Goal: Task Accomplishment & Management: Complete application form

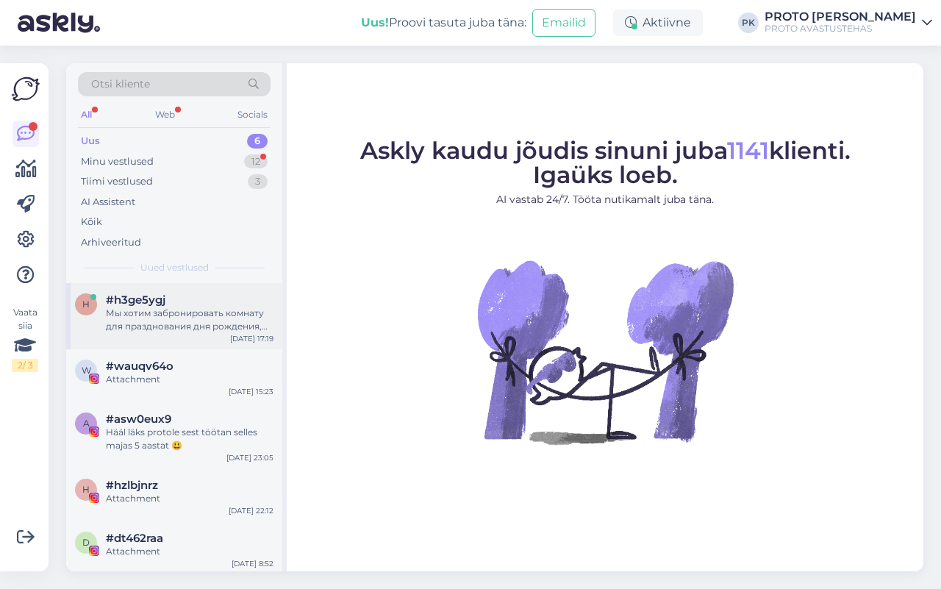
click at [262, 322] on div "Мы хотим забронировать комнату для празднования дня рождения, сколько аренда ст…" at bounding box center [190, 320] width 168 height 26
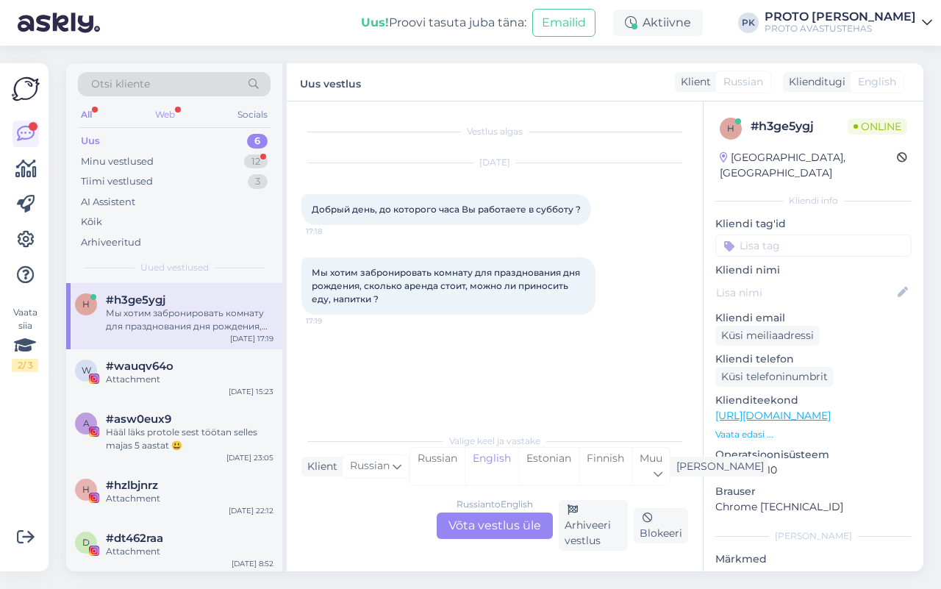
click at [154, 119] on div "Web" at bounding box center [165, 114] width 26 height 19
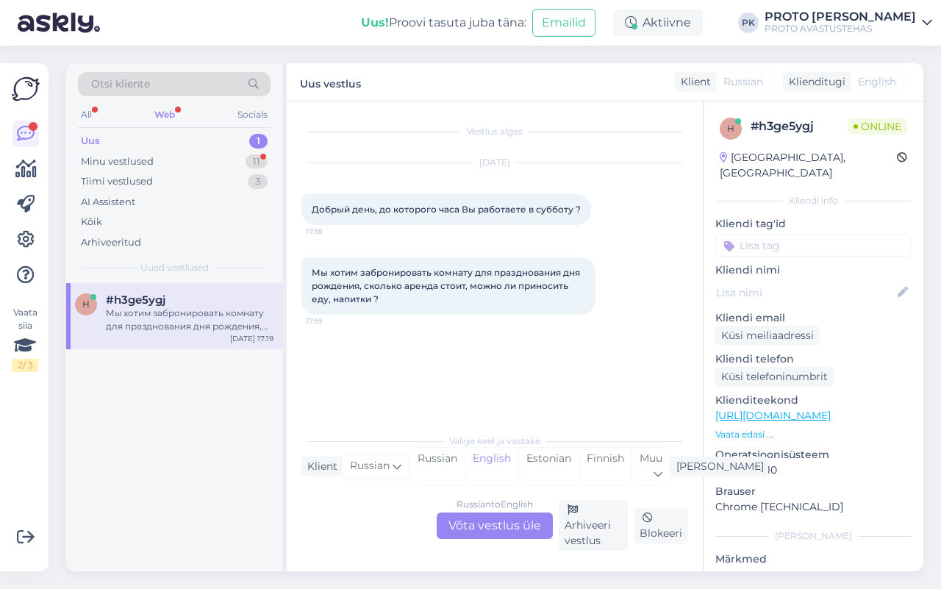
click at [504, 516] on div "Russian to English Võta vestlus üle" at bounding box center [495, 525] width 116 height 26
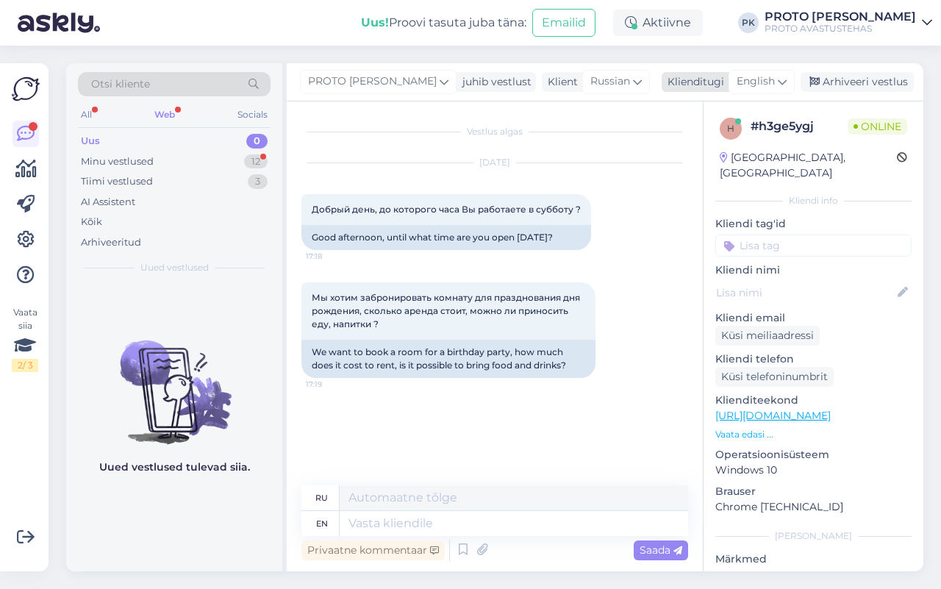
click at [771, 92] on div "English" at bounding box center [762, 82] width 66 height 24
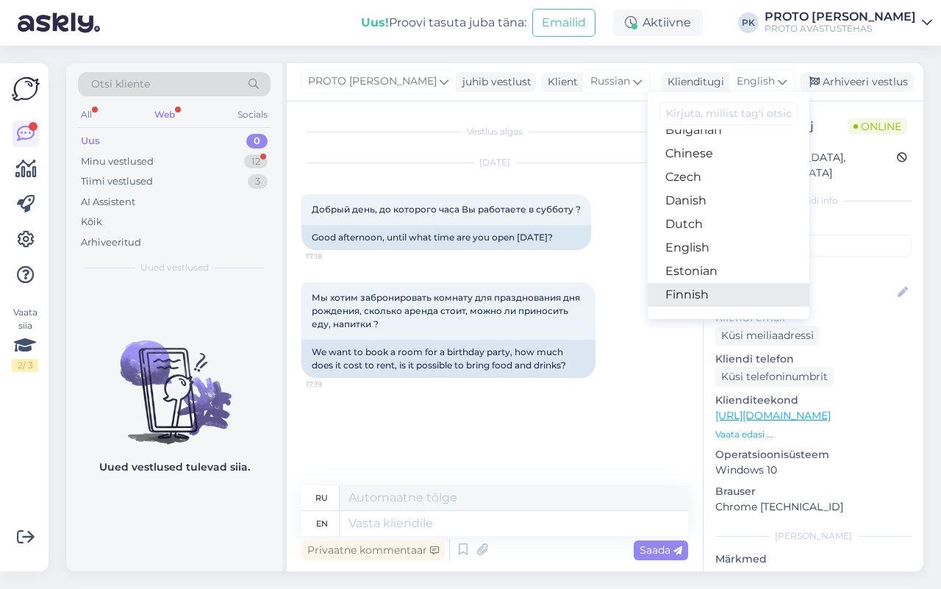
scroll to position [184, 0]
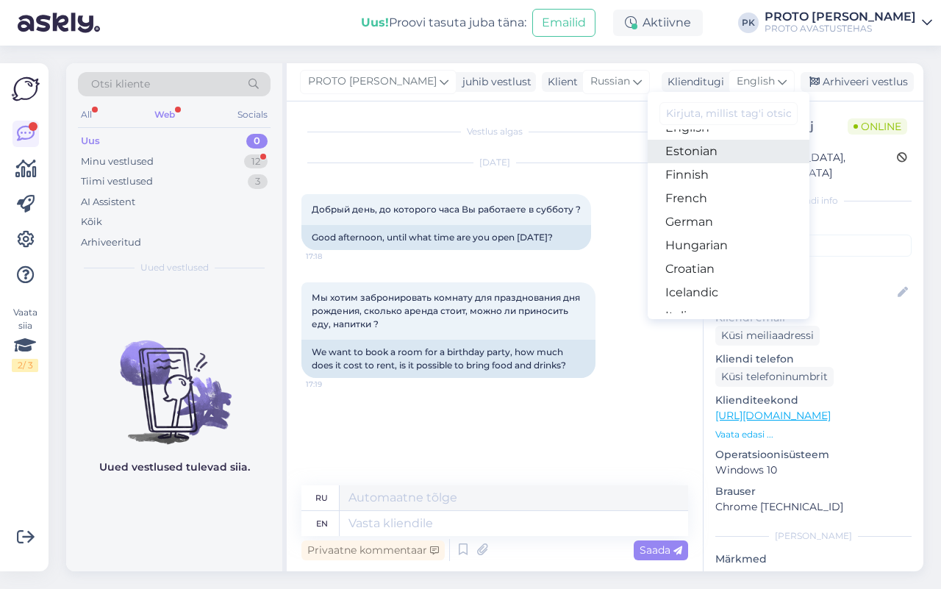
click at [682, 160] on link "Estonian" at bounding box center [729, 152] width 162 height 24
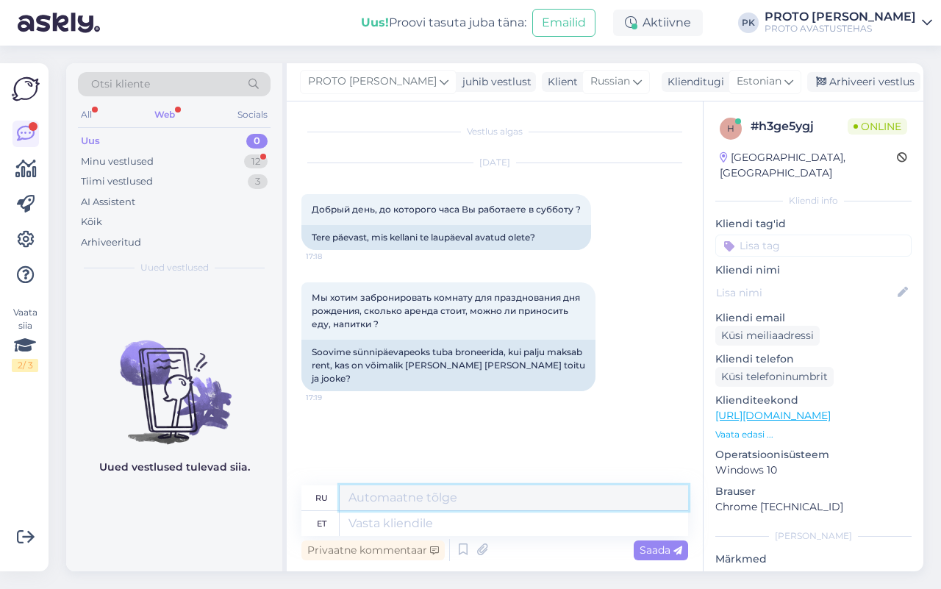
click at [421, 506] on textarea at bounding box center [514, 497] width 349 height 25
click at [408, 511] on textarea at bounding box center [514, 523] width 349 height 25
type textarea "Tere, l"
type textarea "Привет,"
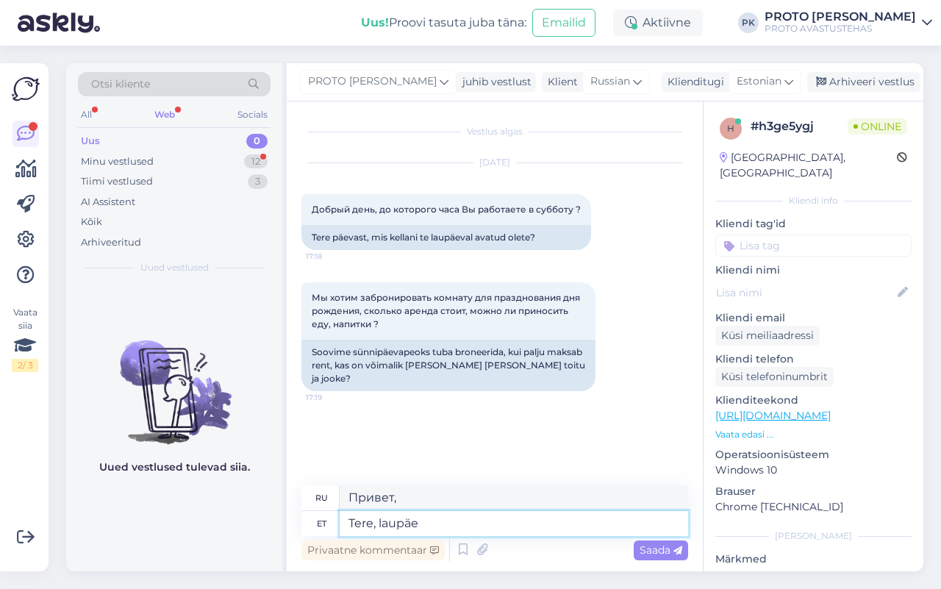
type textarea "Tere, laupäev"
type textarea "Привет, суббота"
type textarea "Tere, laupäeval oleme a"
type textarea "Здравствуйте, мы в субботу."
type textarea "Tere, laupäeval oleme avatud"
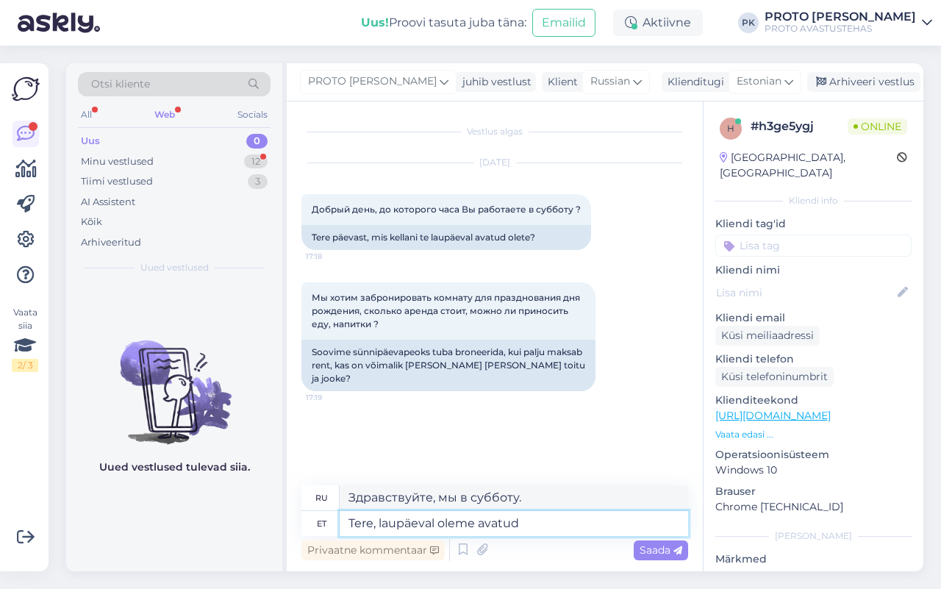
type textarea "Здравствуйте, мы открыты в субботу."
type textarea "Tere, laupäeval oleme avatud 11-18"
type textarea "Здравствуйте, мы открыты в субботу с 11 по 18."
type textarea "Tere, laupäeval oleme avatud 11-18."
type textarea "Здравствуйте, мы работаем в субботу с 11:00 до 18:00."
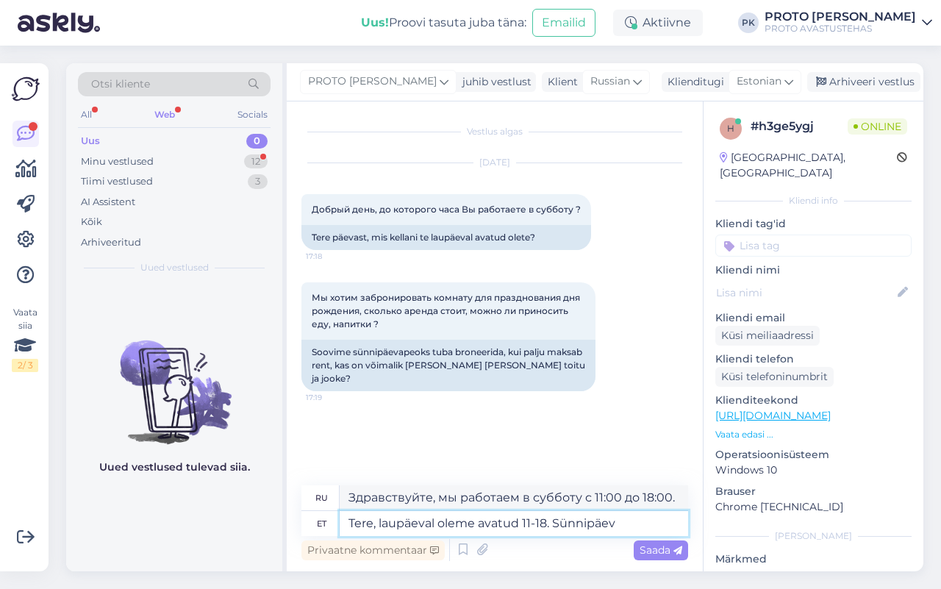
type textarea "Tere, laupäeval oleme avatud 11-18. Sünnipäev"
type textarea "Здравствуйте, мы открыты в субботу с 11:00 до 18:00. День рождения."
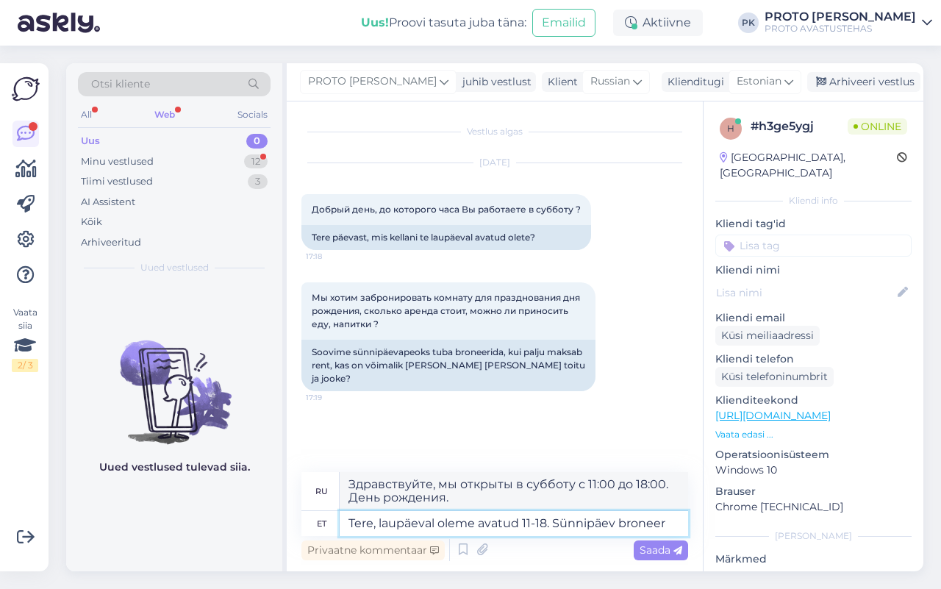
type textarea "Tere, laupäeval oleme avatud 11-18. Sünnipäev bronee"
type textarea "Здравствуйте! Мы открыты в субботу с 11:00 до 18:00. Забронируйте день рождения."
type textarea "Tere, laupäeval oleme avatud 11-18. Sünnipäev"
type textarea "Здравствуйте, мы открыты в субботу с 11:00 до 18:00. День рождения."
type textarea "Tere, laupäeval oleme avatud 11-18. Sünnipäevatoa"
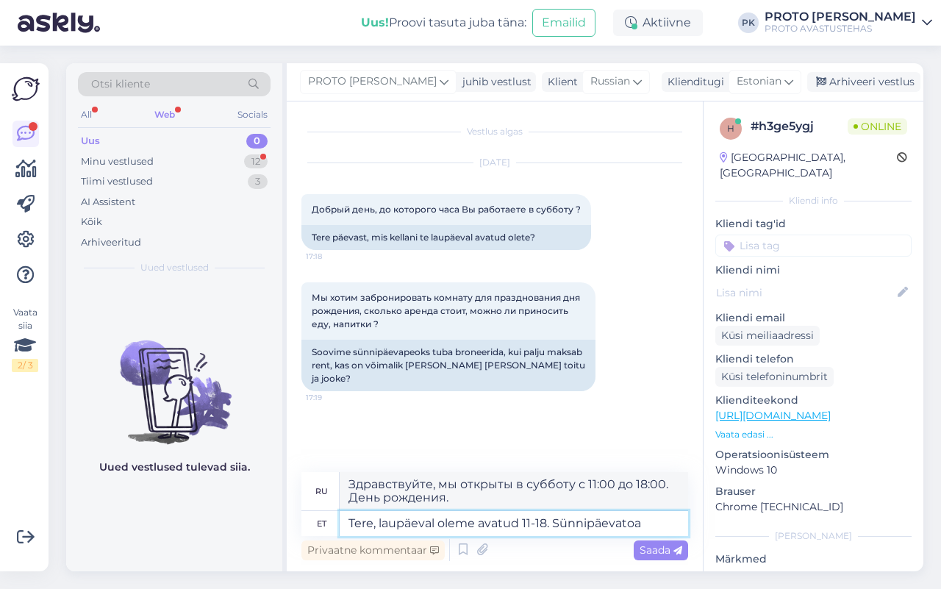
type textarea "Здравствуйте, в субботу мы открыты с 11 до 18. Комната для дней рождения."
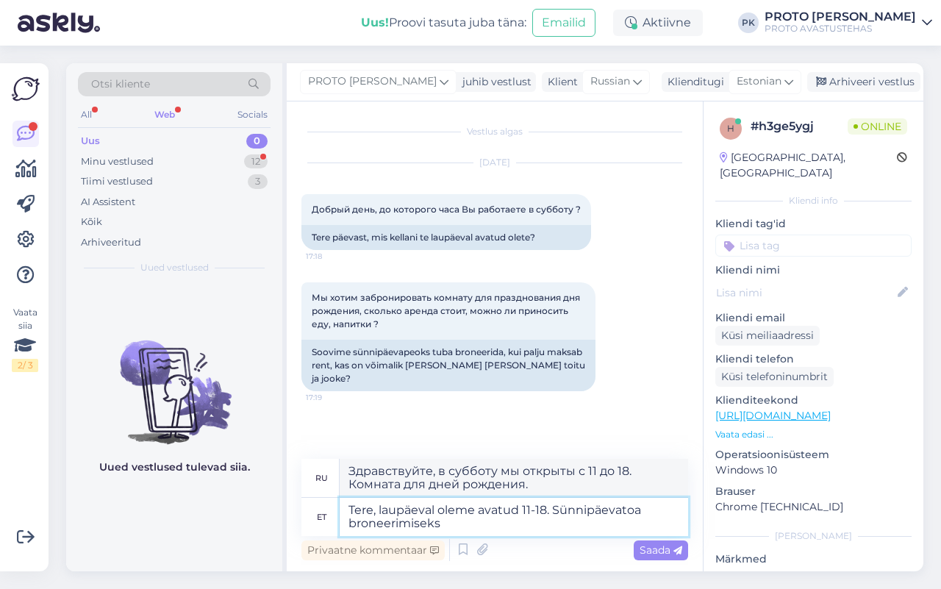
type textarea "Tere, laupäeval oleme avatud 11-18. Sünnipäevatoa broneerimiseks"
type textarea "Здравствуйте! В субботу мы открыты с 11:00 до 18:00. Забронировать номер для дн…"
type textarea "Tere, laupäeval oleme avatud 11-18. Sünnipäevatoa broneerimiseks peate"
type textarea "Здравствуйте! Мы открыты в субботу с 11:00 до 18:00. Чтобы забронировать номер …"
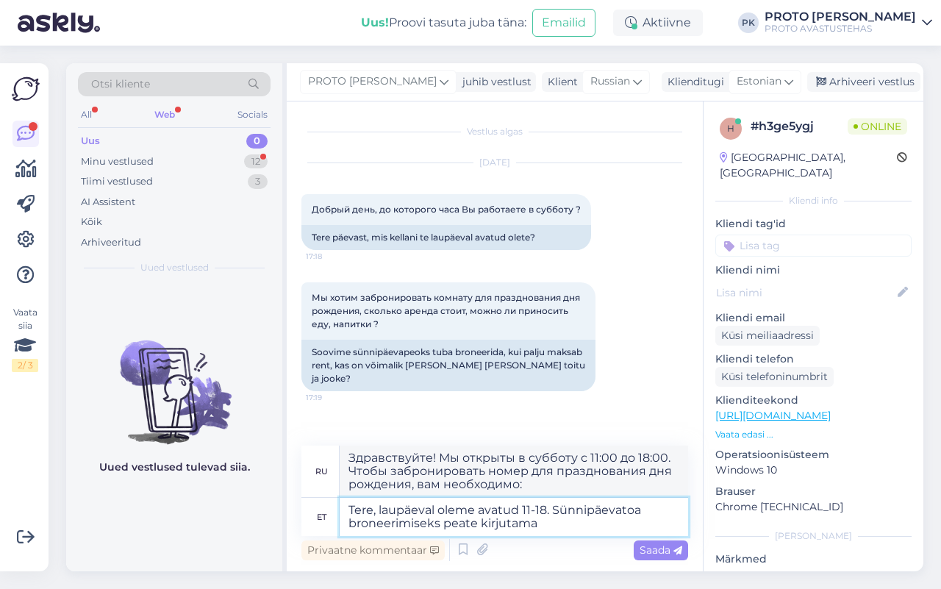
type textarea "Tere, laupäeval oleme avatud 11-18. Sünnipäevatoa broneerimiseks peate kirjutam…"
type textarea "Здравствуйте! В субботу мы открыты с 11:00 до 18:00. Чтобы забронировать комнат…"
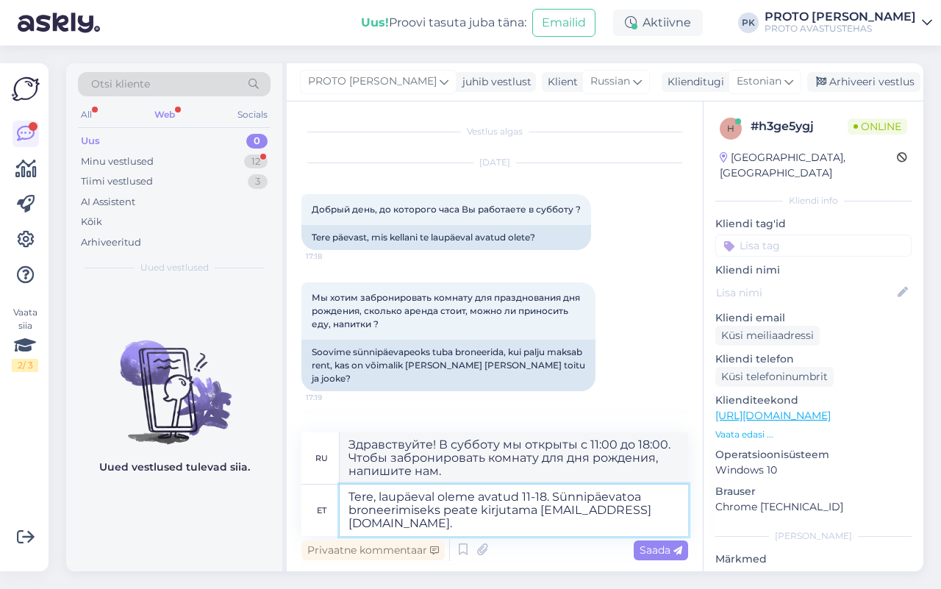
type textarea "Tere, laupäeval oleme avatud 11-18. Sünnipäevatoa broneerimiseks peate kirjutam…"
type textarea "Здравствуйте, в субботу мы открыты с 11:00 до 18:00. Чтобы забронировать комнат…"
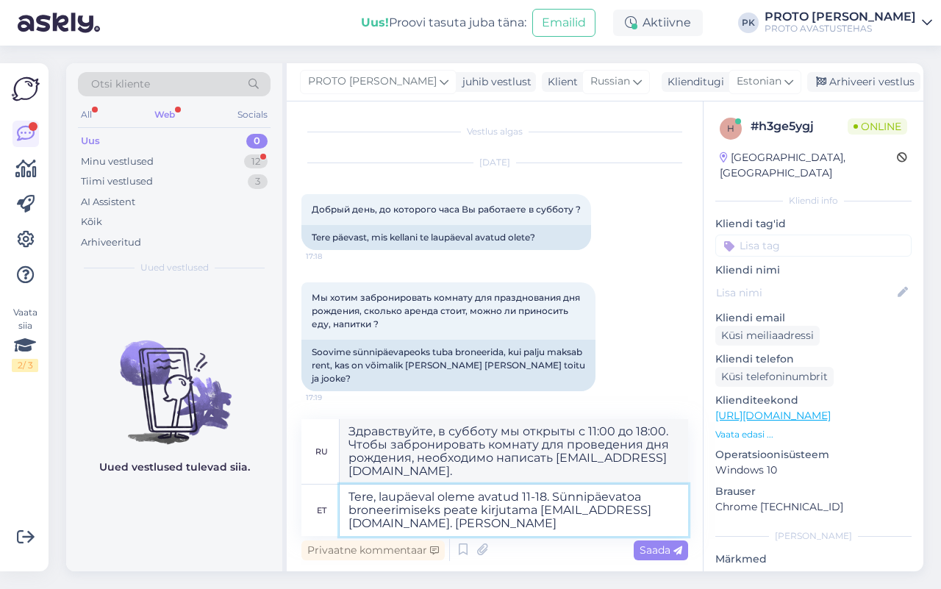
type textarea "Tere, laupäeval oleme avatud 11-18. Sünnipäevatoa broneerimiseks peate kirjutam…"
type textarea "Здравствуйте! В субботу мы открыты с 11:00 до 18:00. Чтобы забронировать комнат…"
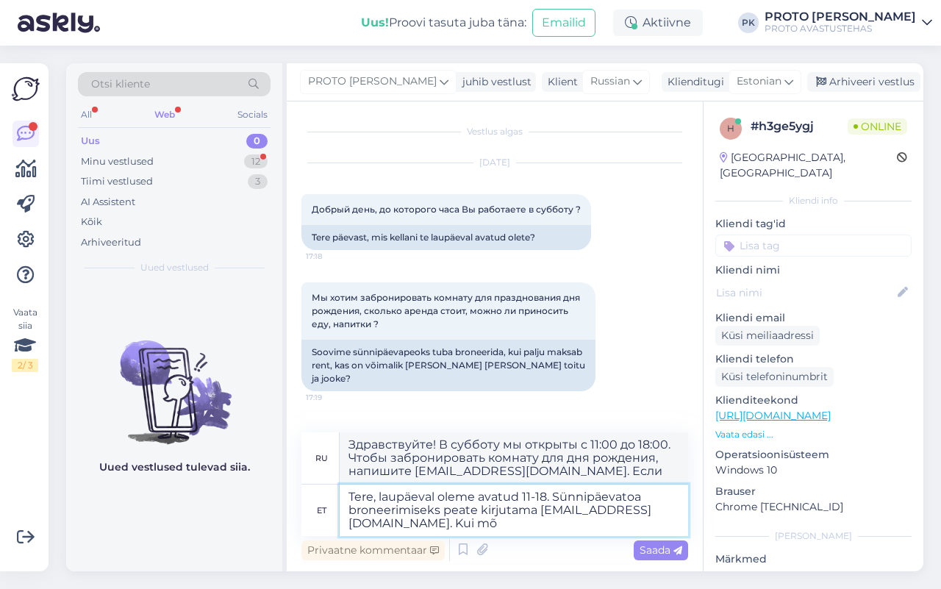
type textarea "Tere, laupäeval oleme avatud 11-18. Sünnipäevatoa broneerimiseks peate kirjutam…"
type textarea "Здравствуйте! В субботу мы открыты с 11 до 18. Чтобы забронировать комнату для …"
type textarea "Tere, laupäeval oleme avatud 11-18. Sünnipäevatoa broneerimiseks peate kirjutam…"
type textarea "Здравствуйте! В субботу мы открыты с 11 до 18. Чтобы забронировать комнату для …"
type textarea "Tere, laupäeval oleme avatud 11-18. Sünnipäevatoa broneerimiseks peate kirjutam…"
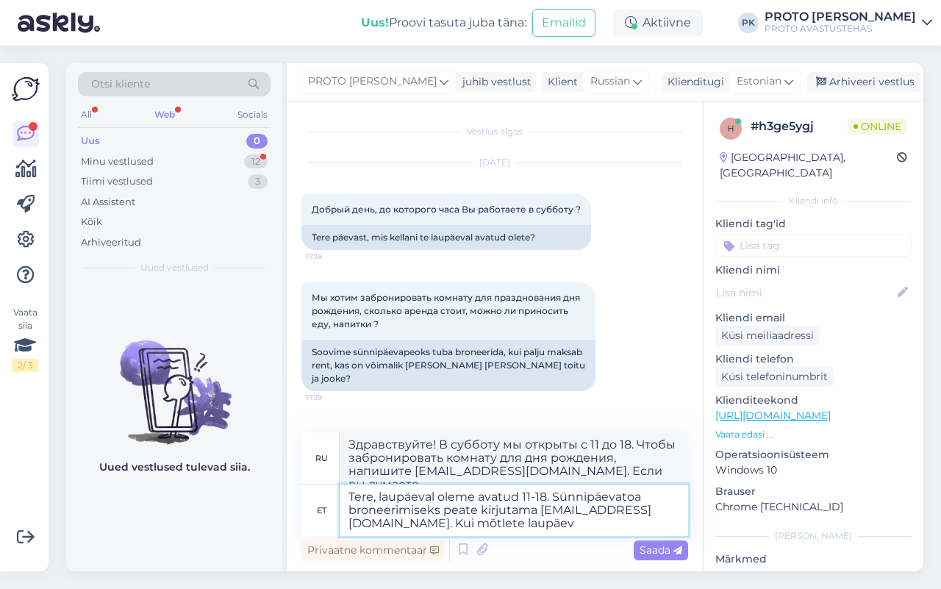
type textarea "Здравствуйте! В субботу мы открыты с 11 до 18. Чтобы забронировать комнату для …"
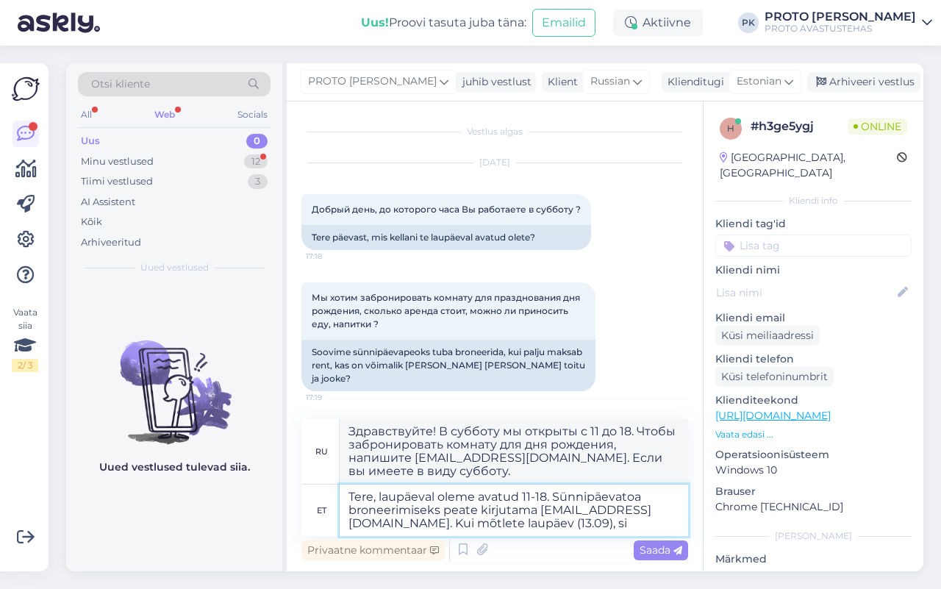
type textarea "Tere, laupäeval oleme avatud 11-18. Sünnipäevatoa broneerimiseks peate kirjutam…"
type textarea "Здравствуйте! В субботу мы открыты с 11 до 18. Чтобы забронировать комнату для …"
type textarea "Tere, laupäeval oleme avatud 11-18. Sünnipäevatoa broneerimiseks peate kirjutam…"
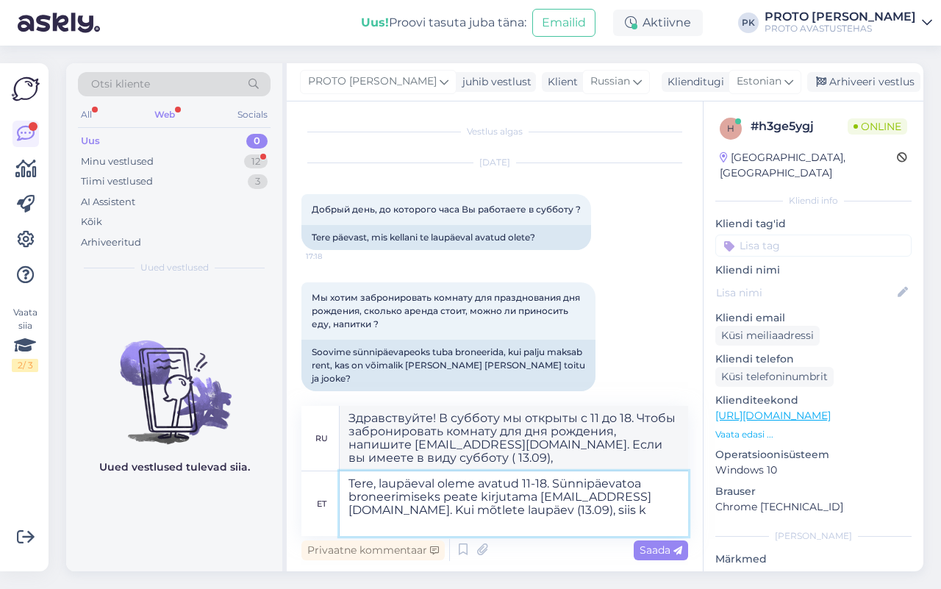
type textarea "Здравствуйте! В субботу мы открыты с 11 до 18. Чтобы забронировать комнату для …"
type textarea "Tere, laupäeval oleme avatud 11-18. Sünnipäevatoa broneerimiseks peate kirjutam…"
type textarea "Здравствуйте! В субботу мы открыты с 11 до 18. Чтобы забронировать комнату для …"
type textarea "Tere, laupäeval oleme avatud 11-18. Sünnipäevatoa broneerimiseks peate kirjutam…"
type textarea "Здравствуйте! Мы открыты в субботу с 11:00 до 18:00. Чтобы забронировать комнат…"
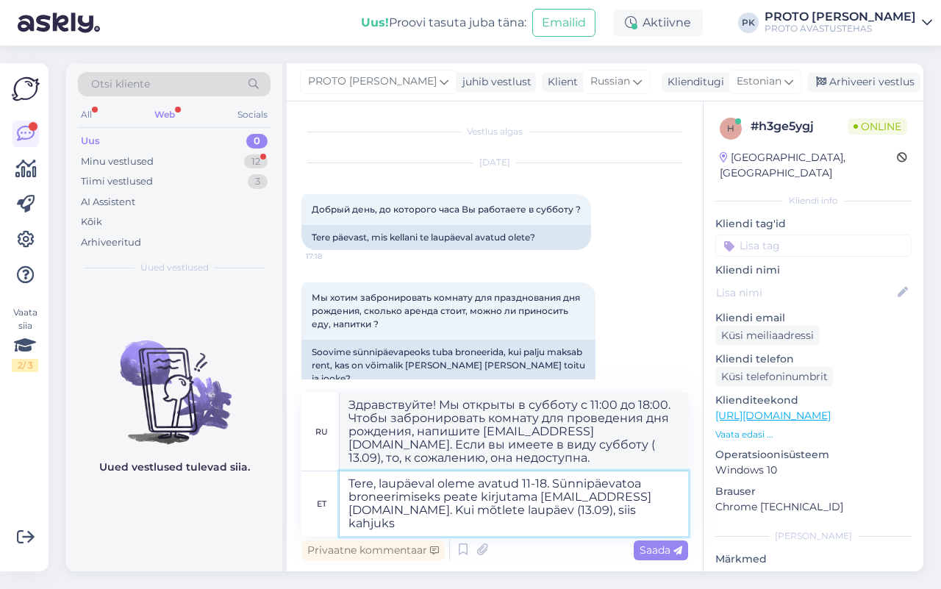
type textarea "Tere, laupäeval oleme avatud 11-18. Sünnipäevatoa broneerimiseks peate kirjutam…"
type textarea "Здравствуйте! В субботу мы открыты с 11 до 18. Чтобы забронировать комнату для …"
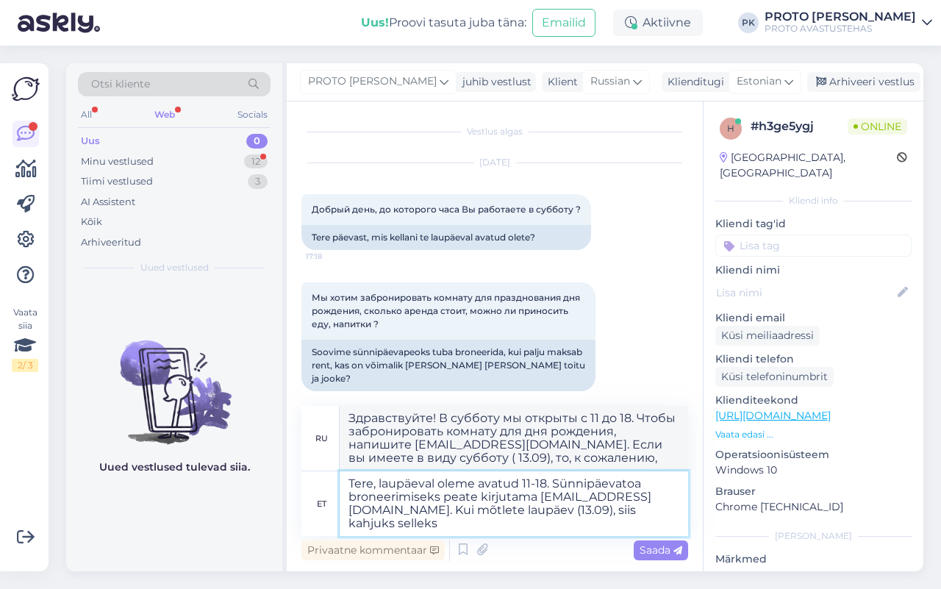
type textarea "Tere, laupäeval oleme avatud 11-18. Sünnipäevatoa broneerimiseks peate kirjutam…"
type textarea "Здравствуйте! В субботу мы открыты с 11 до 18. Чтобы забронировать комнату для …"
type textarea "Tere, laupäeval oleme avatud 11-18. Sünnipäevatoa broneerimiseks peate kirjutam…"
type textarea "Здравствуйте! В субботу мы открыты с 11 до 18. Чтобы забронировать комнату для …"
type textarea "Tere, laupäeval oleme avatud 11-18. Sünnipäevatoa broneerimiseks peate kirjutam…"
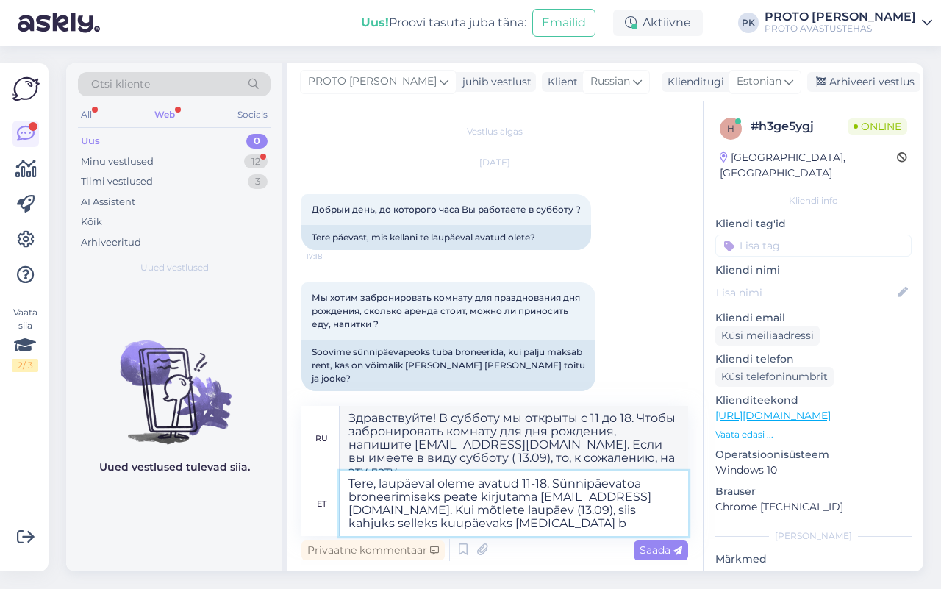
type textarea "Здравствуйте! Мы открыты в субботу с 11:00 до 18:00. Чтобы забронировать комнат…"
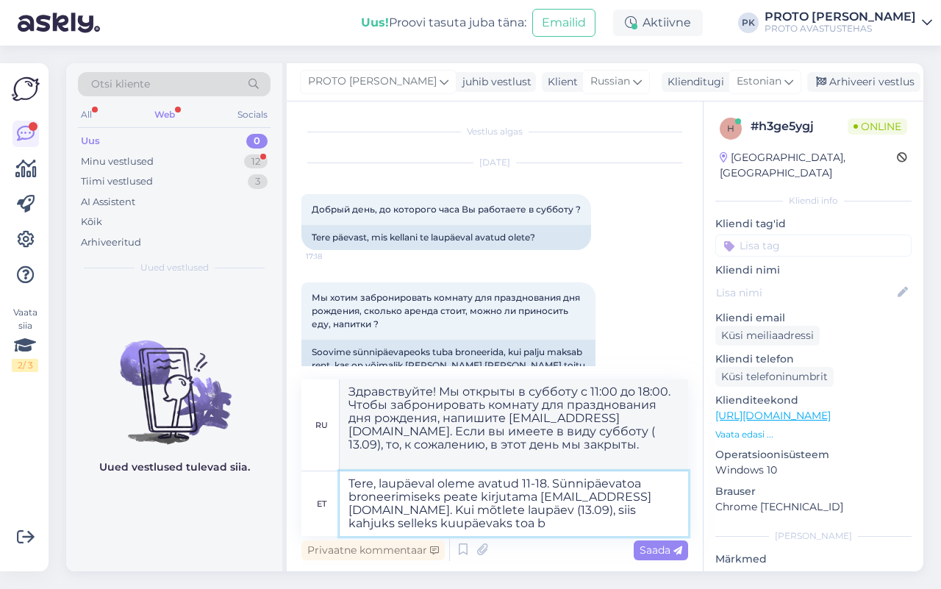
type textarea "Tere, laupäeval oleme avatud 11-18. Sünnipäevatoa broneerimiseks peate kirjutam…"
type textarea "Здравствуйте, в субботу мы открыты с 11 до 18. Чтобы забронировать комнату для …"
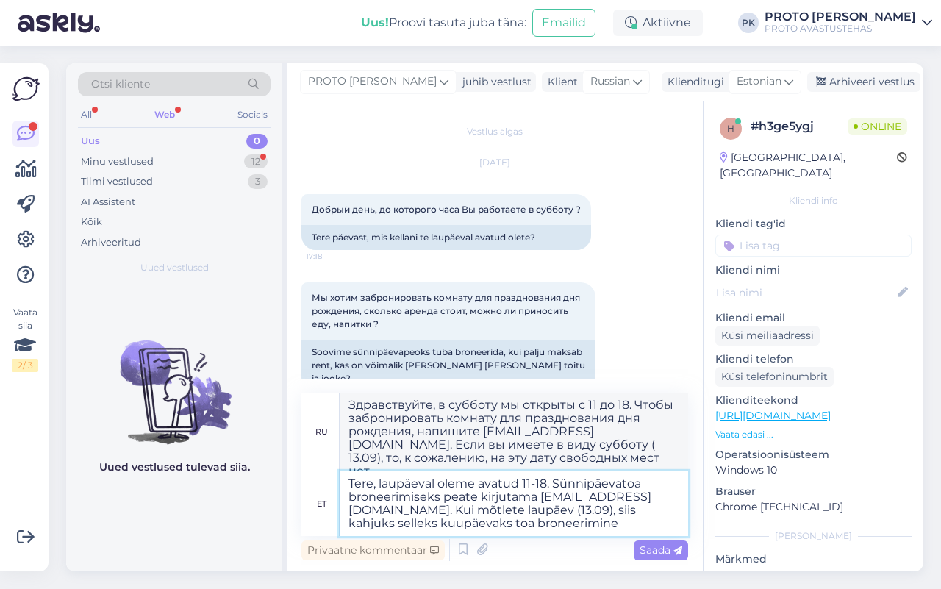
type textarea "Tere, laupäeval oleme avatud 11-18. Sünnipäevatoa broneerimiseks peate kirjutam…"
type textarea "Здравствуйте, в субботу мы открыты с 11 до 18. Чтобы забронировать комнату для …"
type textarea "Tere, laupäeval oleme avatud 11-18. Sünnipäevatoa broneerimiseks peate kirjutam…"
type textarea "Здравствуйте! Мы открыты в субботу с 11:00 до 18:00. Чтобы забронировать комнат…"
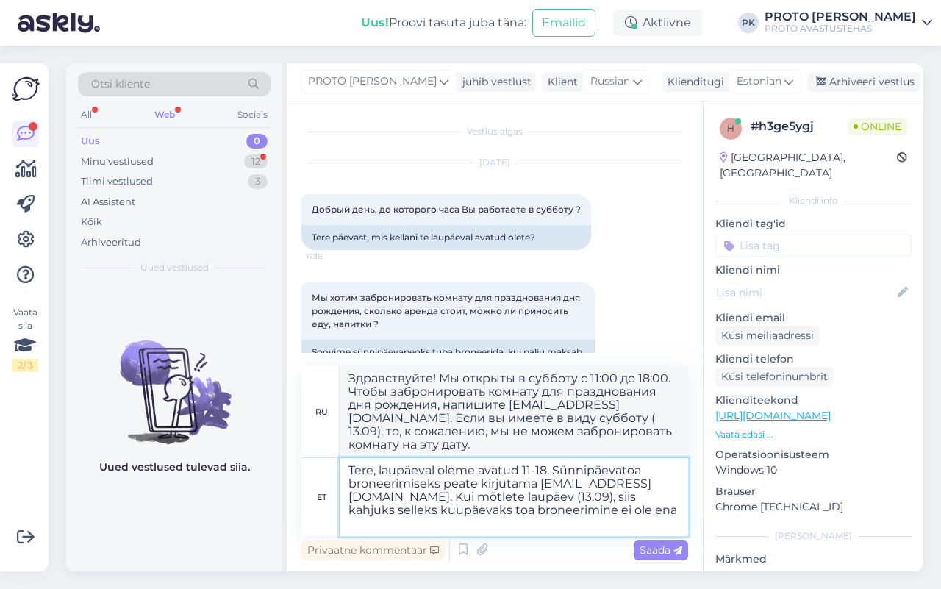
type textarea "Tere, laupäeval oleme avatud 11-18. Sünnipäevatoa broneerimiseks peate kirjutam…"
type textarea "Здравствуйте, в субботу мы открыты с 11 до 18. Чтобы забронировать комнату для …"
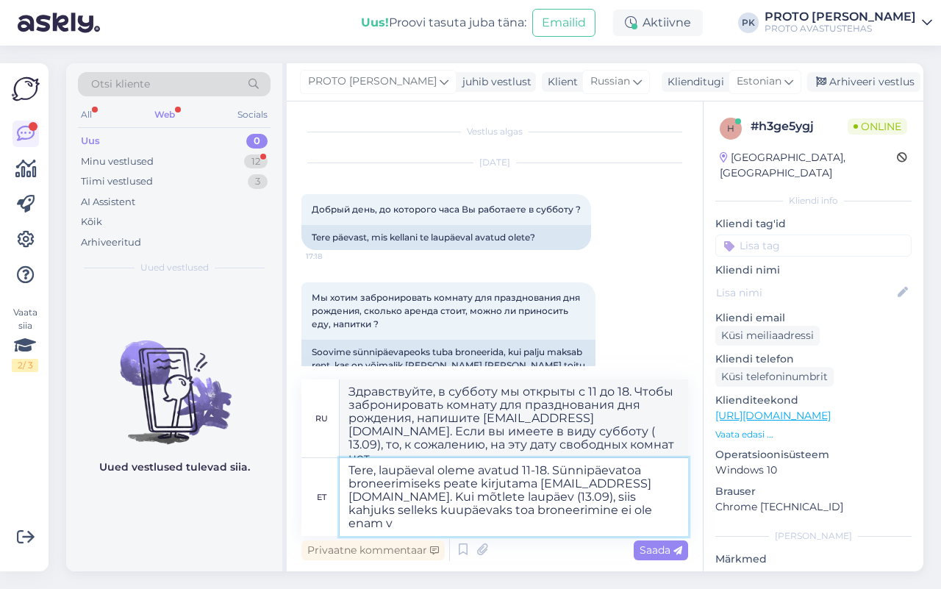
type textarea "Tere, laupäeval oleme avatud 11-18. Sünnipäevatoa broneerimiseks peate kirjutam…"
type textarea "Здравствуйте, в субботу мы открыты с 11 до 18. Чтобы забронировать комнату для …"
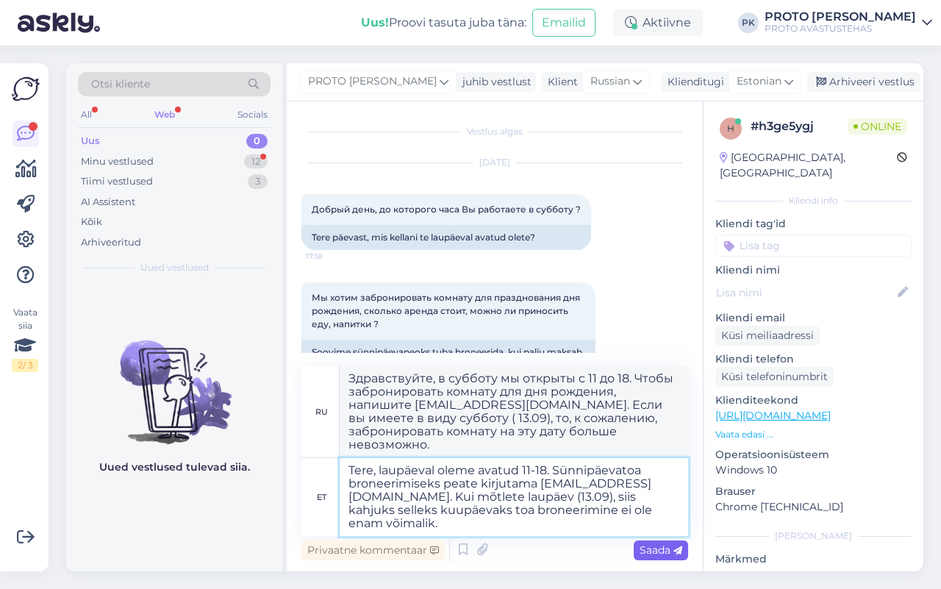
type textarea "Tere, laupäeval oleme avatud 11-18. Sünnipäevatoa broneerimiseks peate kirjutam…"
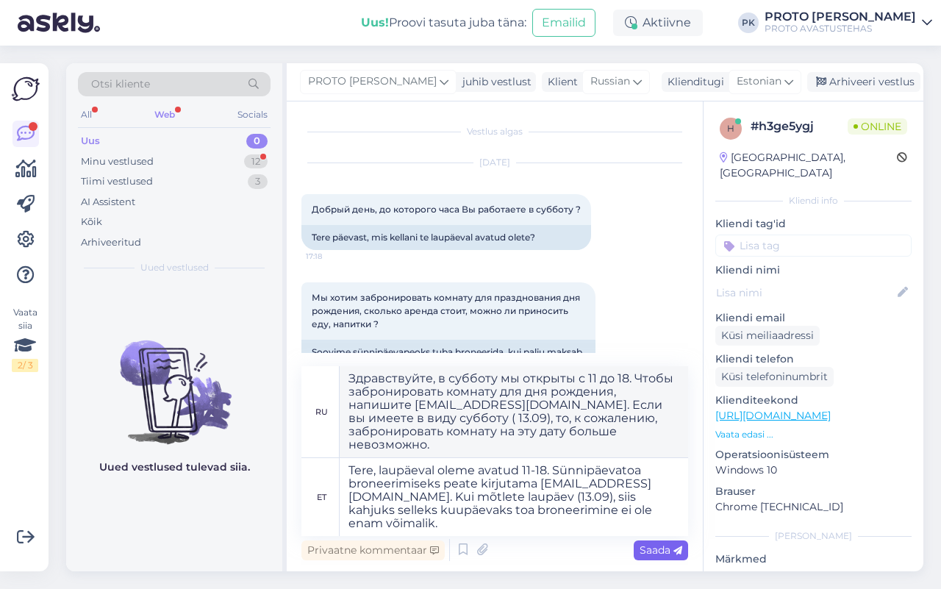
click at [652, 542] on div "Saada" at bounding box center [661, 550] width 54 height 20
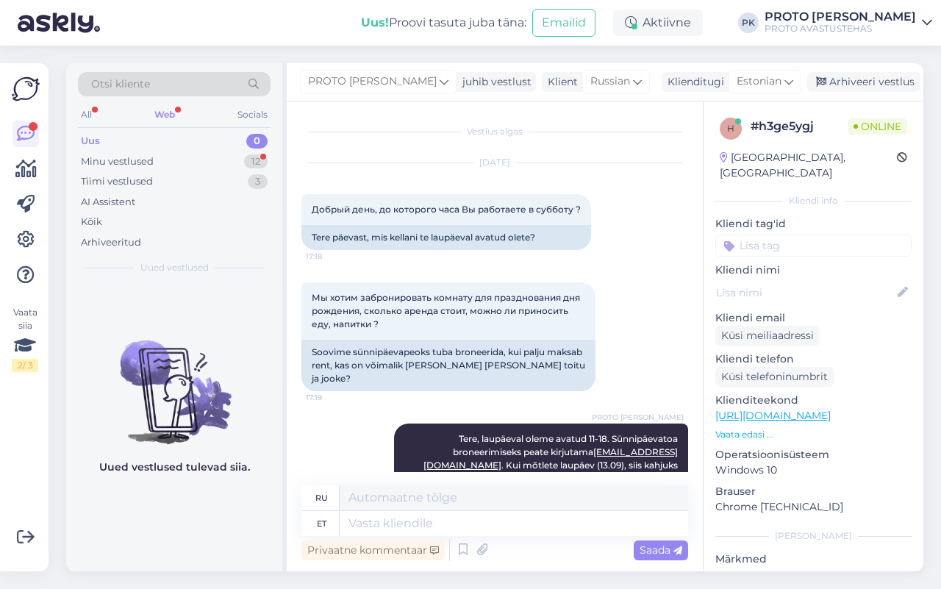
scroll to position [115, 0]
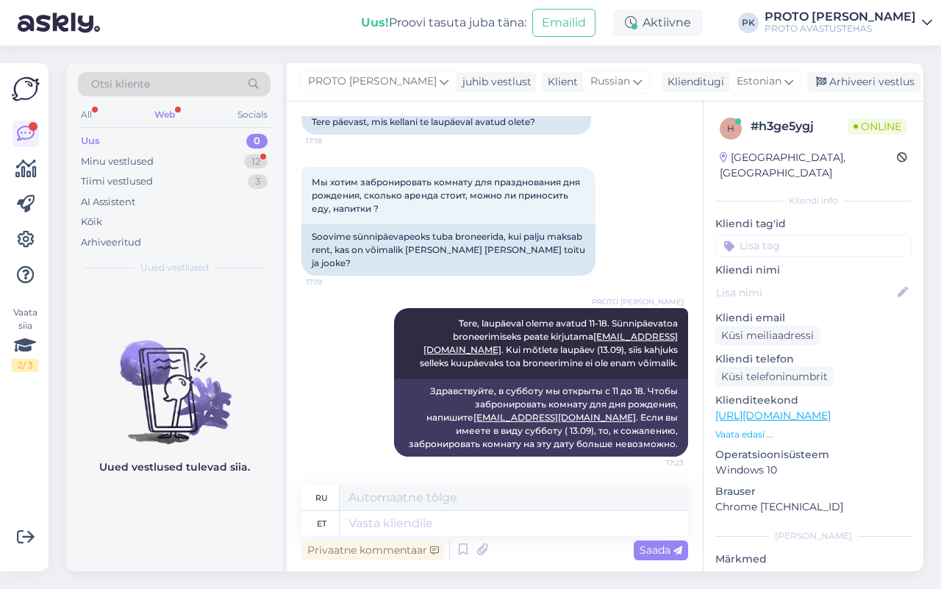
drag, startPoint x: 653, startPoint y: 543, endPoint x: 687, endPoint y: 441, distance: 107.2
click at [725, 447] on p "Operatsioonisüsteem" at bounding box center [813, 454] width 196 height 15
click at [167, 167] on div "Minu vestlused 12" at bounding box center [174, 161] width 193 height 21
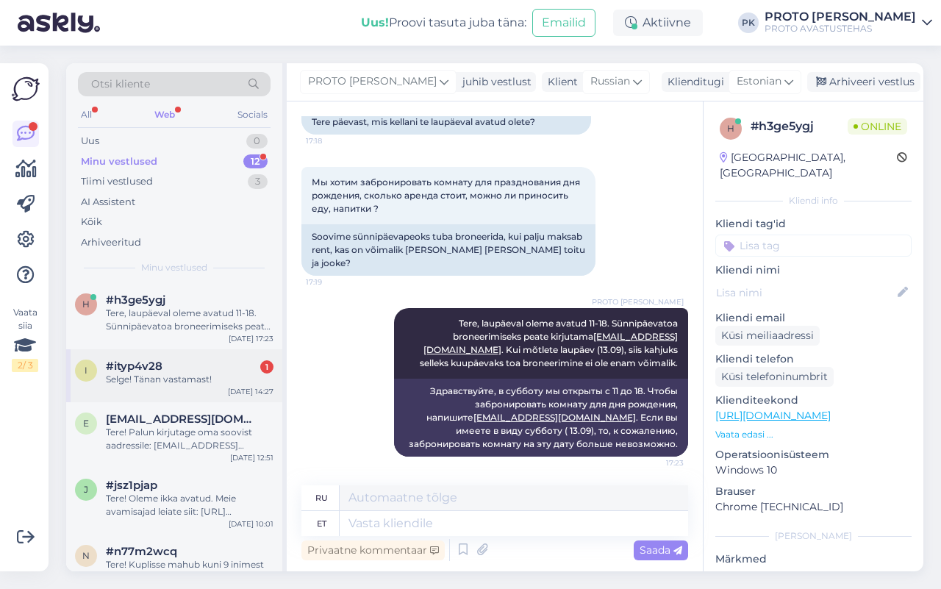
click at [199, 381] on div "Selge! Tänan vastamast!" at bounding box center [190, 379] width 168 height 13
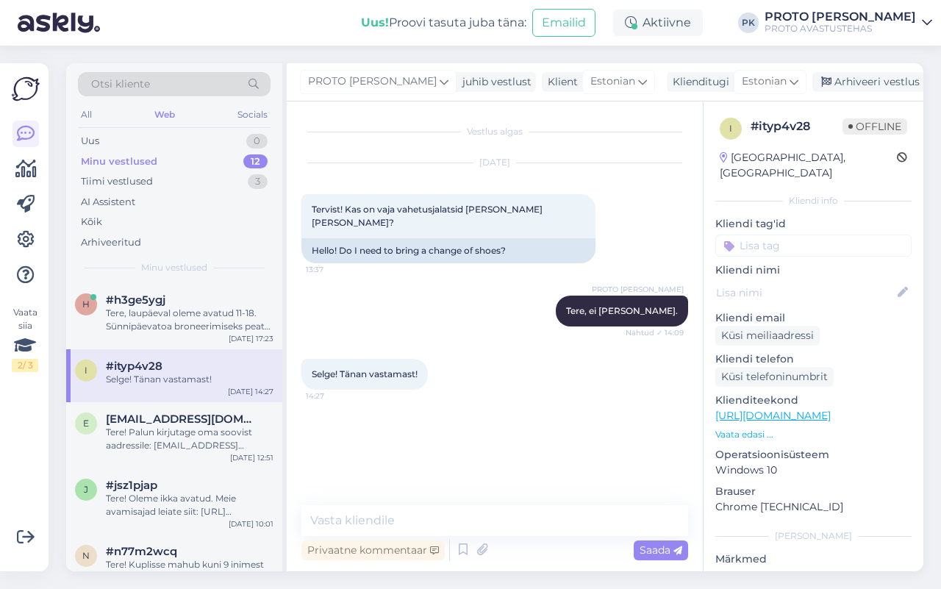
scroll to position [92, 0]
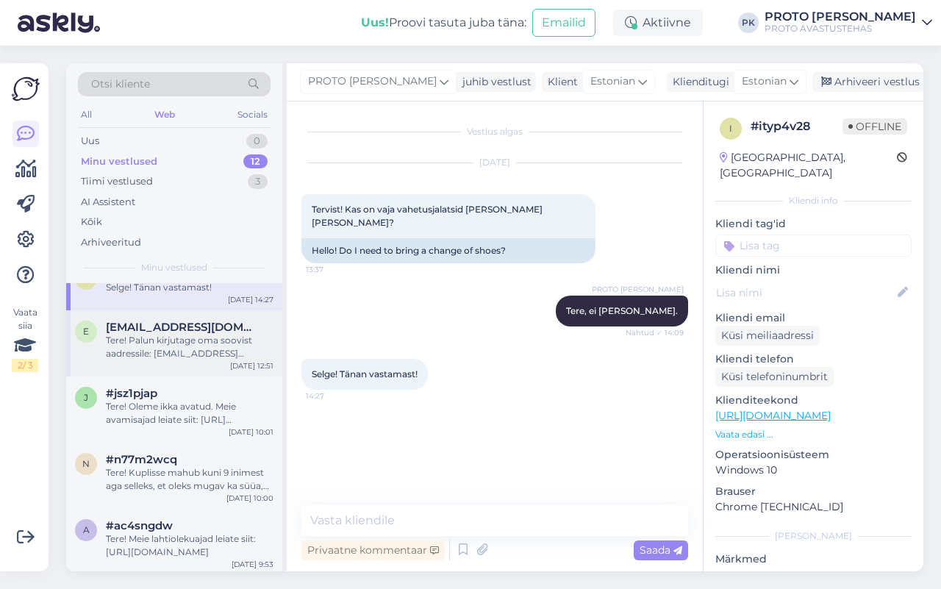
click at [206, 359] on div "Tere! Palun kirjutage oma soovist aadressile: [EMAIL_ADDRESS][DOMAIN_NAME]" at bounding box center [190, 347] width 168 height 26
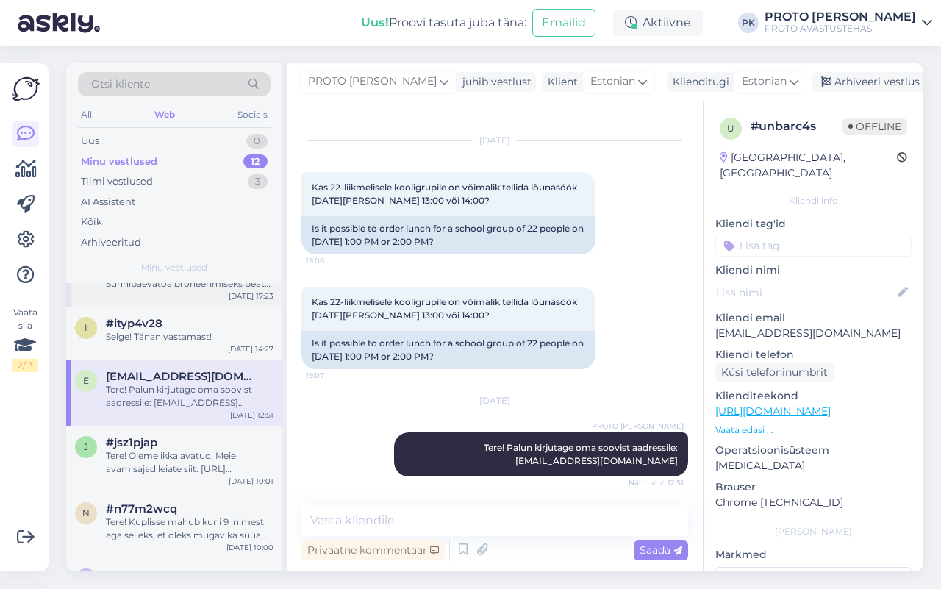
scroll to position [0, 0]
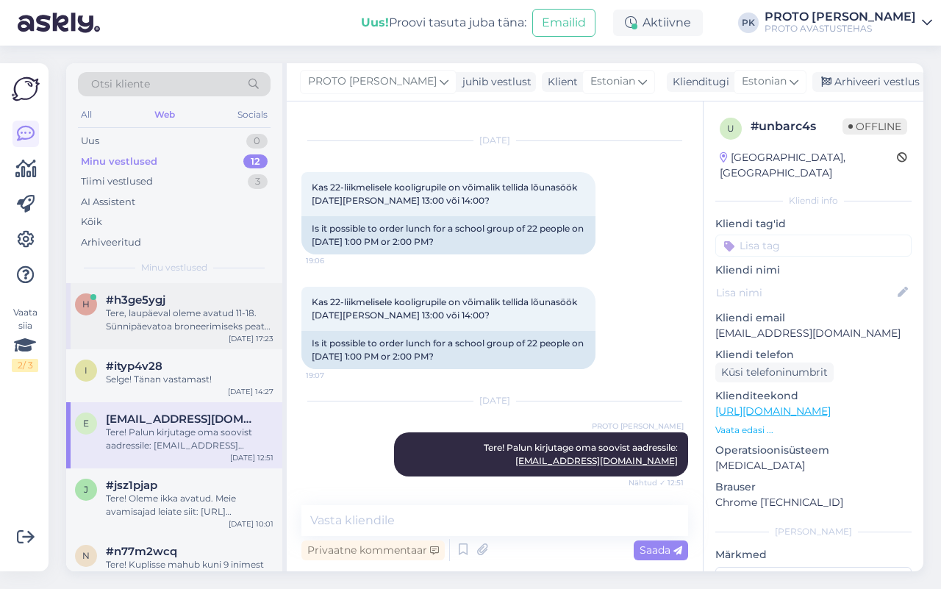
click at [170, 303] on div "#h3ge5ygj" at bounding box center [190, 299] width 168 height 13
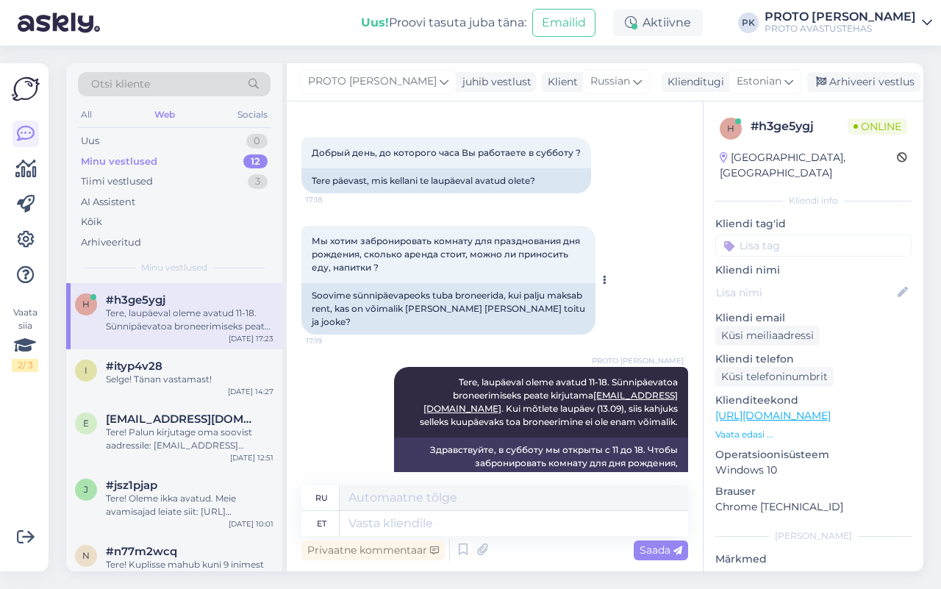
scroll to position [115, 0]
